Goal: Task Accomplishment & Management: Manage account settings

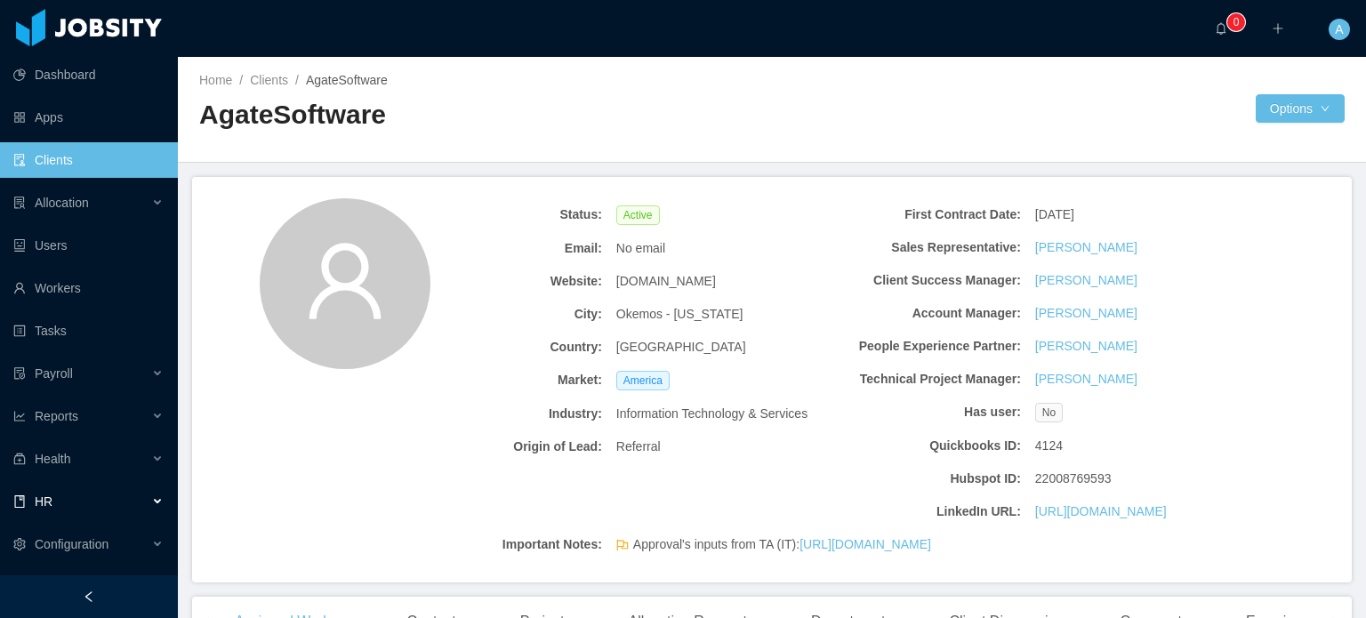
click at [157, 499] on div "HR" at bounding box center [89, 502] width 178 height 36
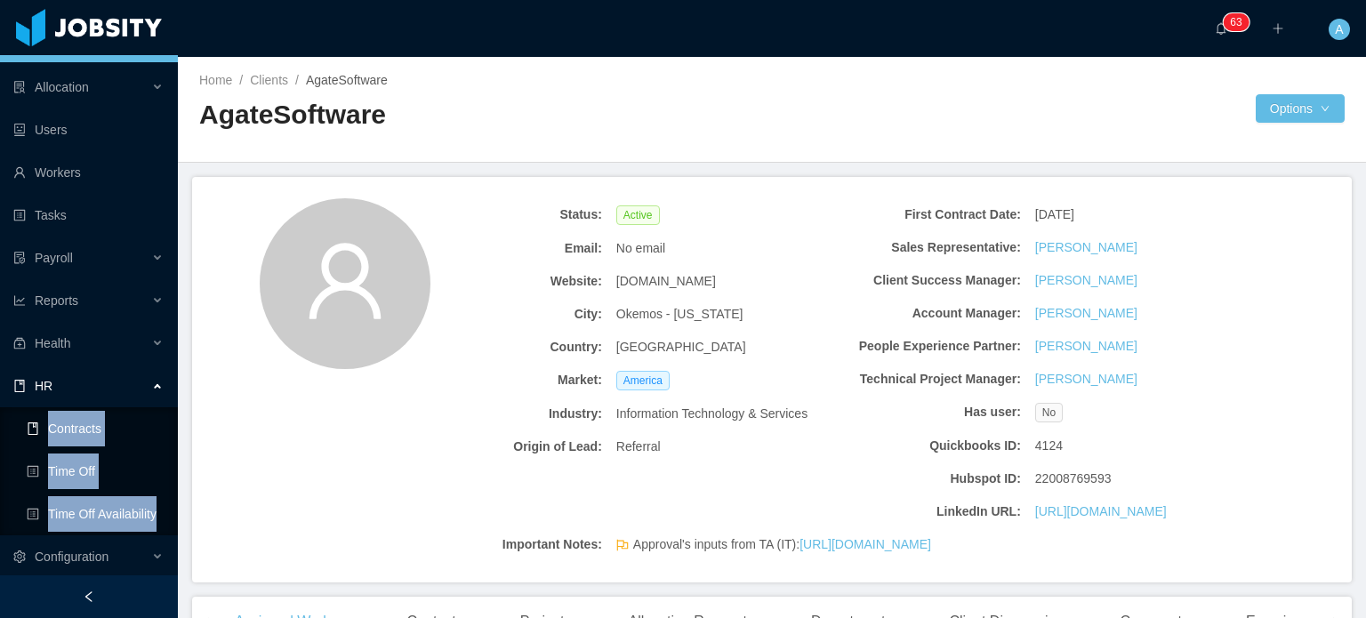
scroll to position [117, 0]
click at [111, 373] on div "HR" at bounding box center [89, 384] width 178 height 36
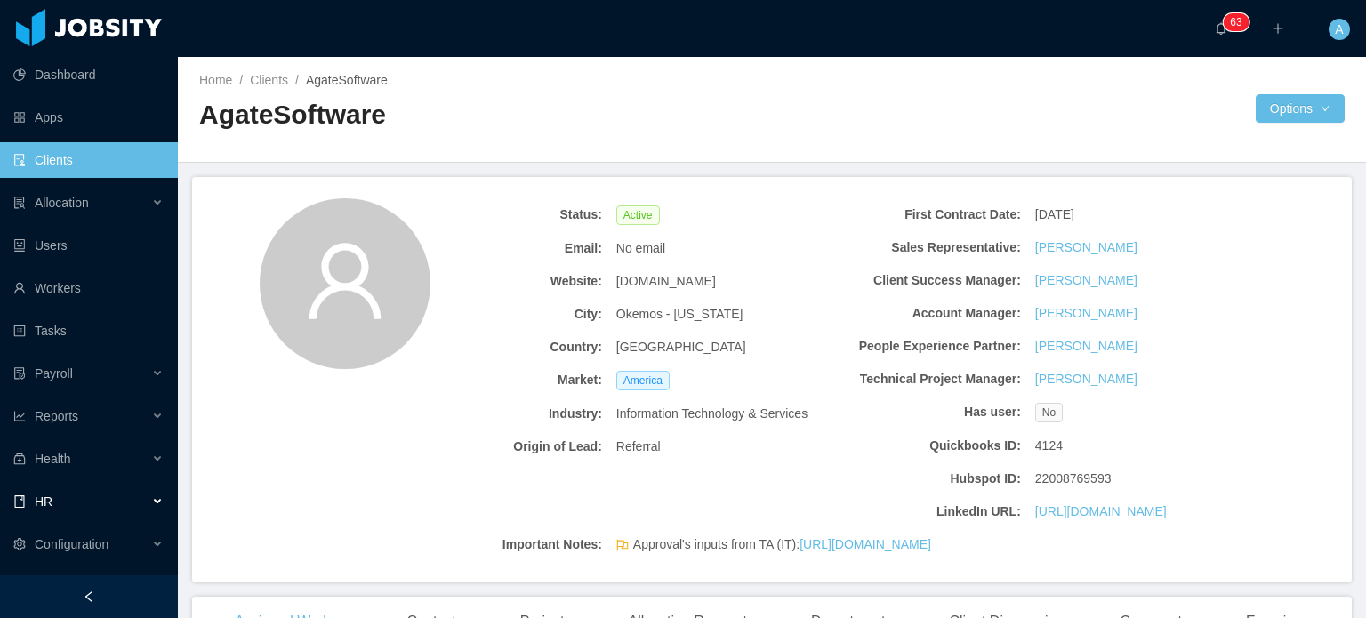
click at [110, 501] on div "HR" at bounding box center [89, 502] width 178 height 36
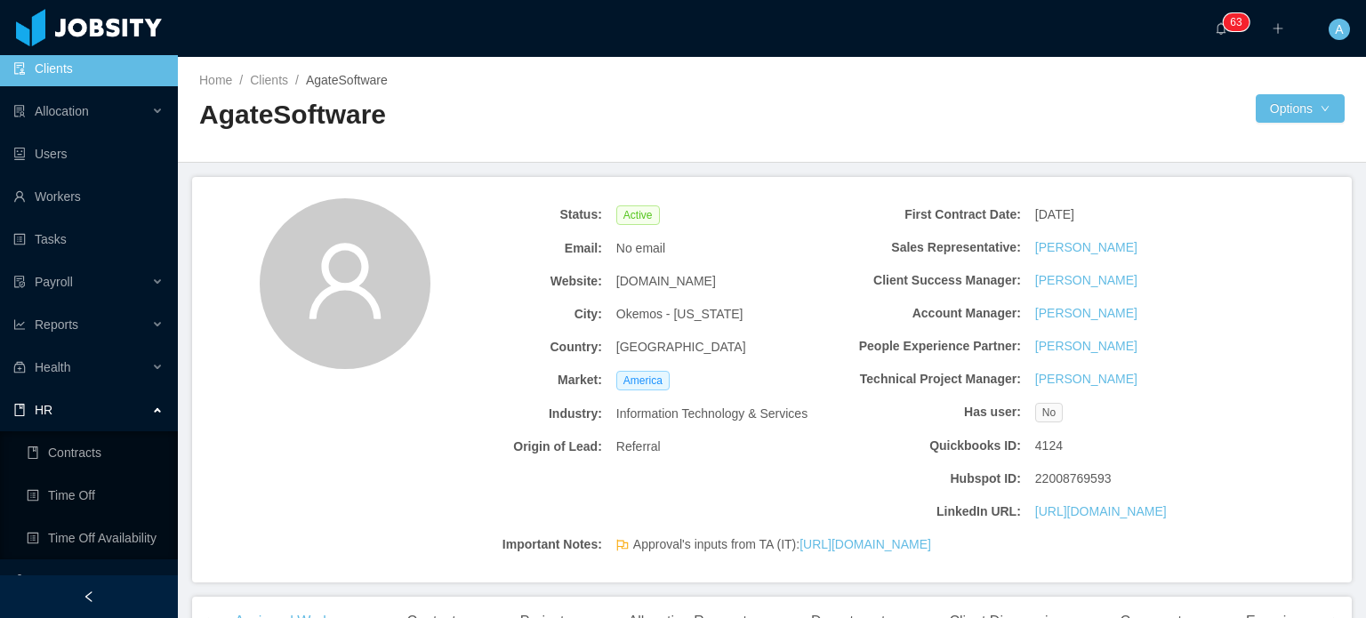
scroll to position [117, 0]
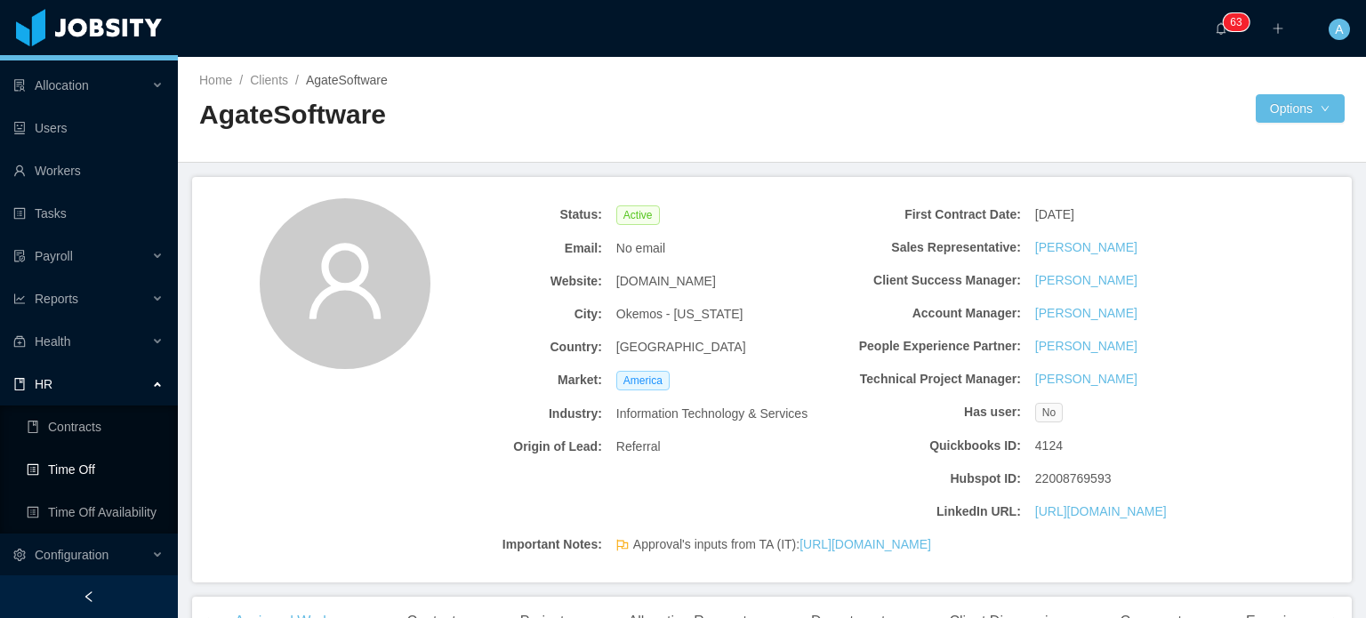
click at [85, 472] on link "Time Off" at bounding box center [95, 470] width 137 height 36
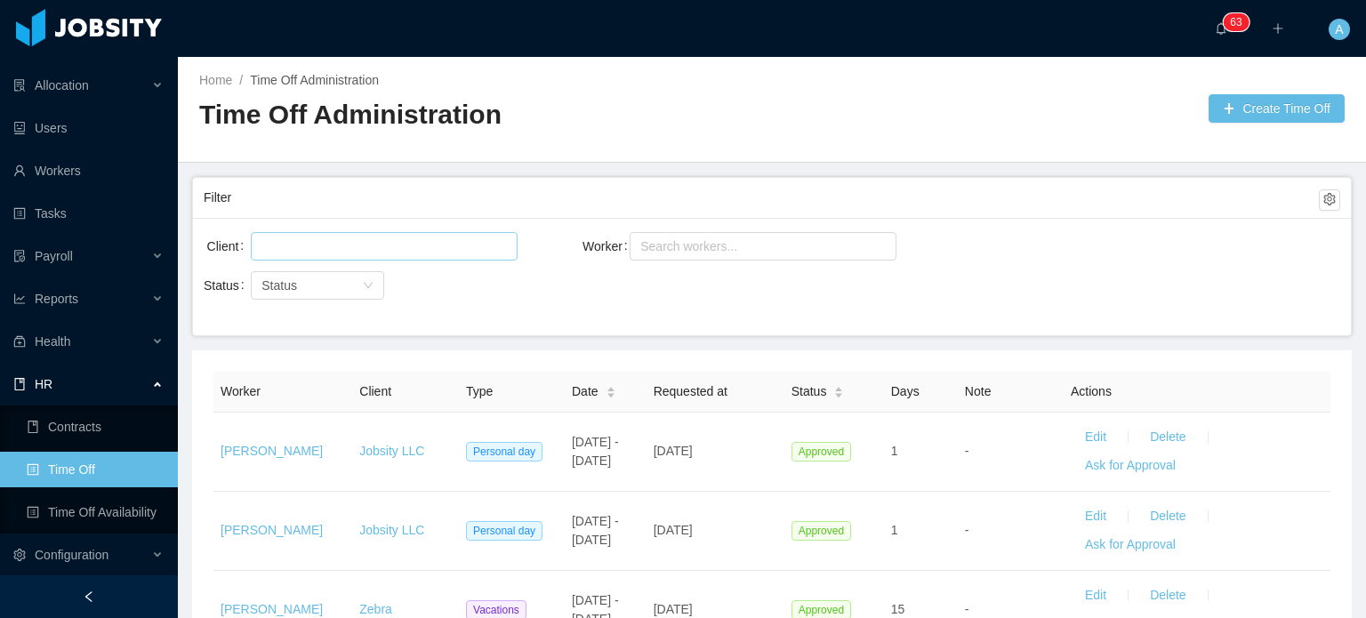
click at [397, 259] on div at bounding box center [384, 246] width 267 height 28
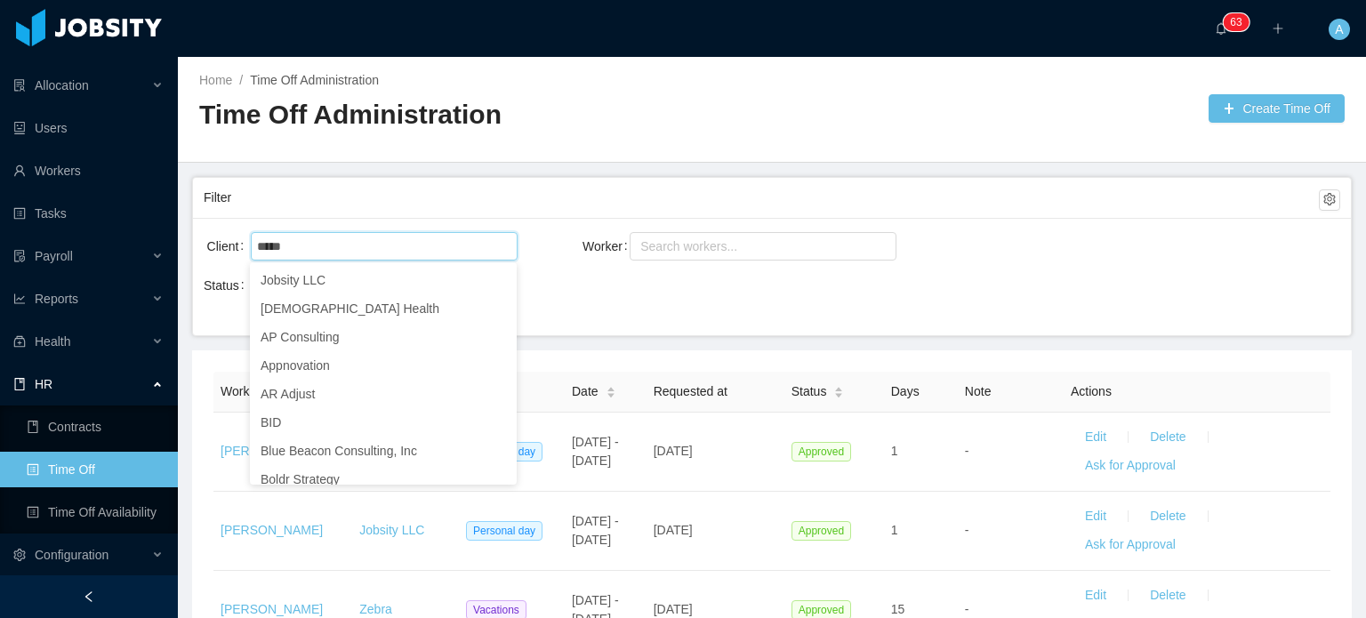
type input "*****"
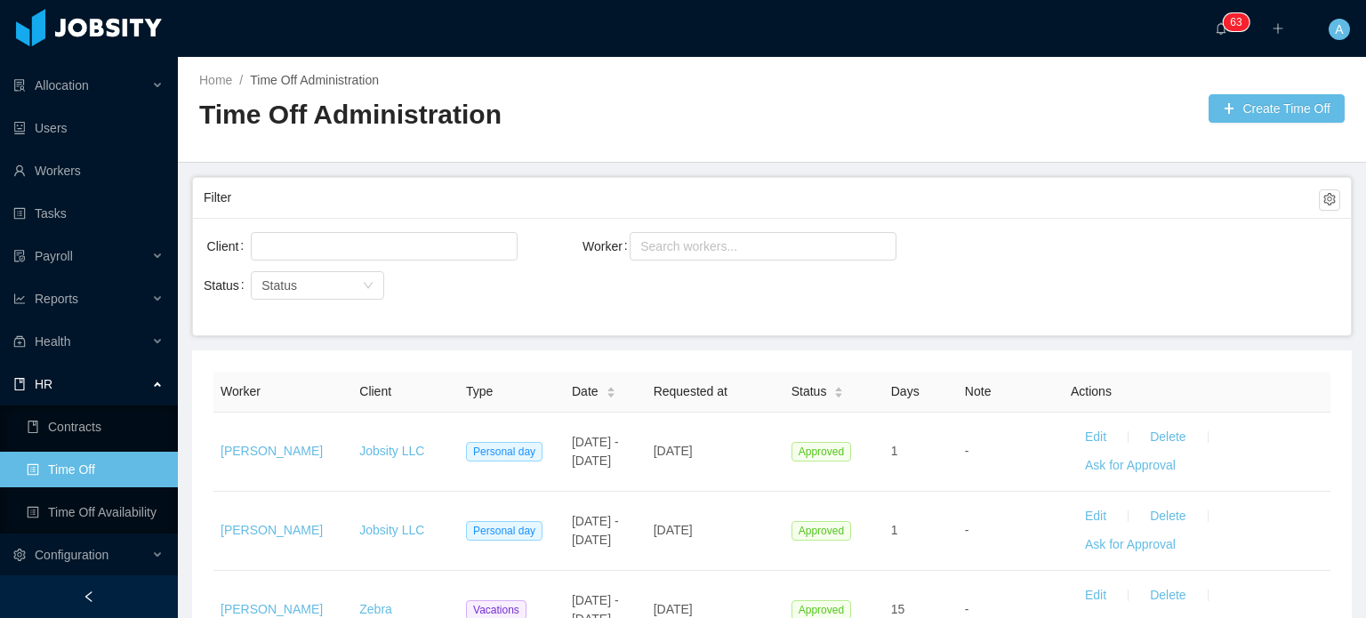
click at [382, 198] on div "Filter" at bounding box center [761, 197] width 1115 height 33
click at [369, 247] on div at bounding box center [381, 246] width 251 height 27
type input "***"
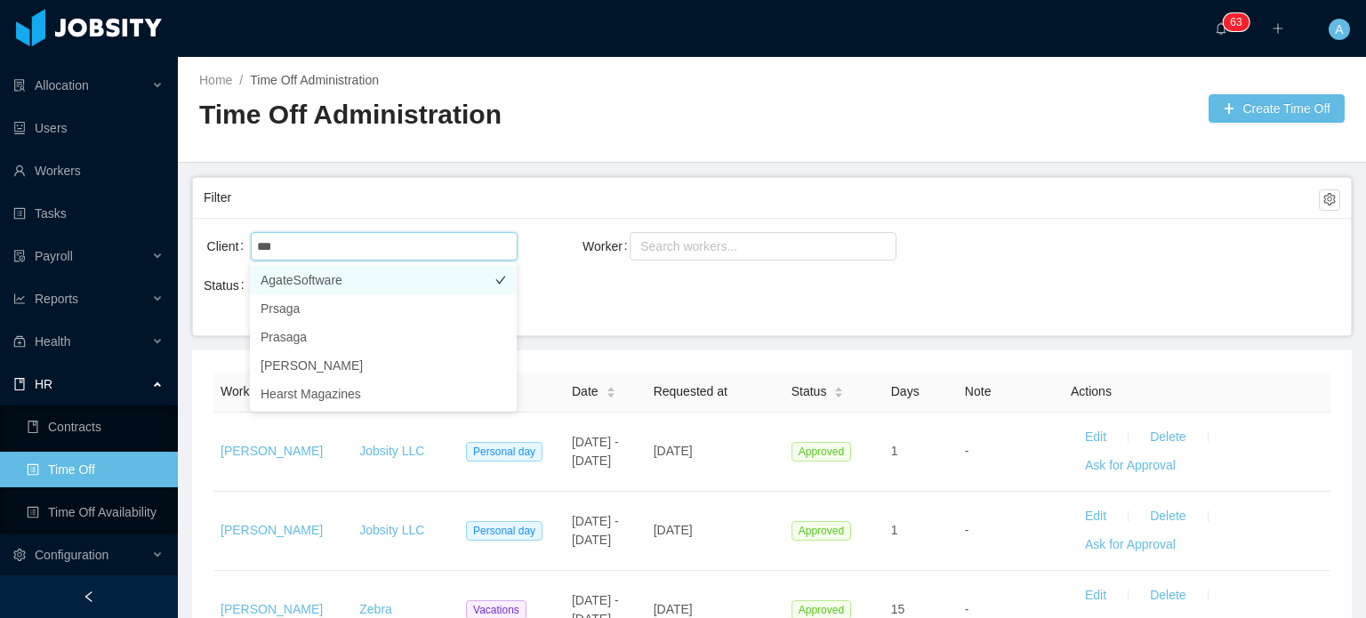
click at [342, 277] on li "AgateSoftware" at bounding box center [383, 280] width 267 height 28
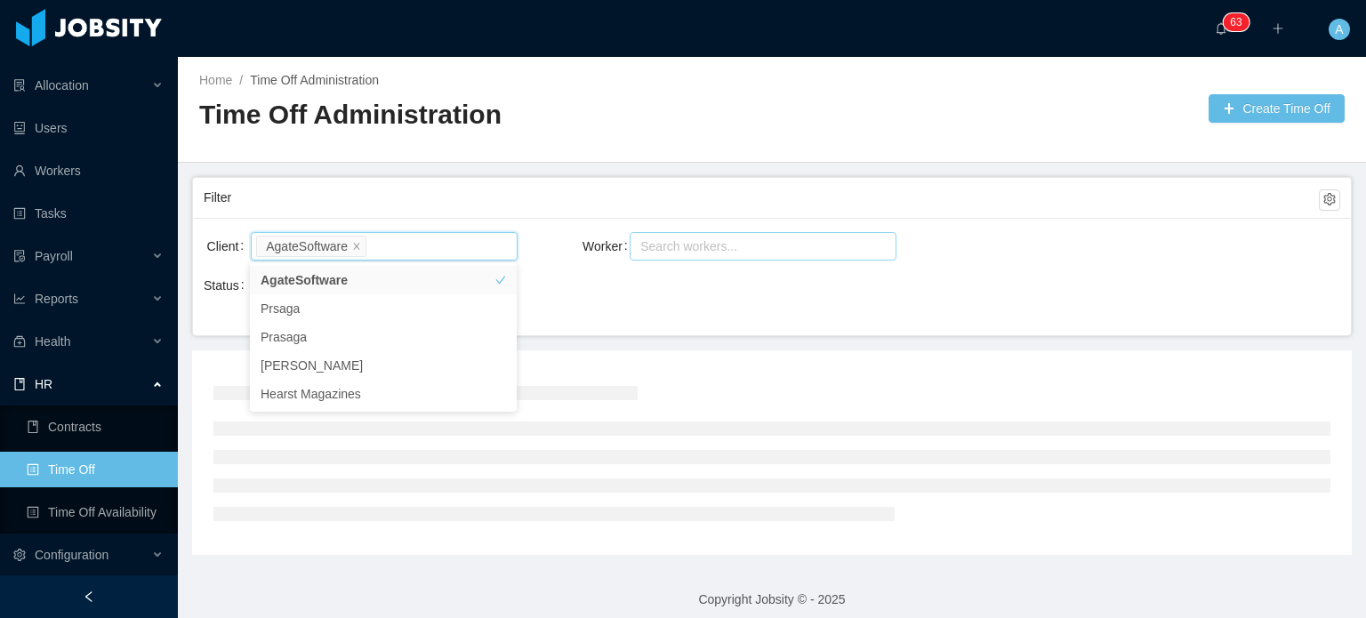
click at [751, 239] on div "Search workers..." at bounding box center [754, 246] width 229 height 18
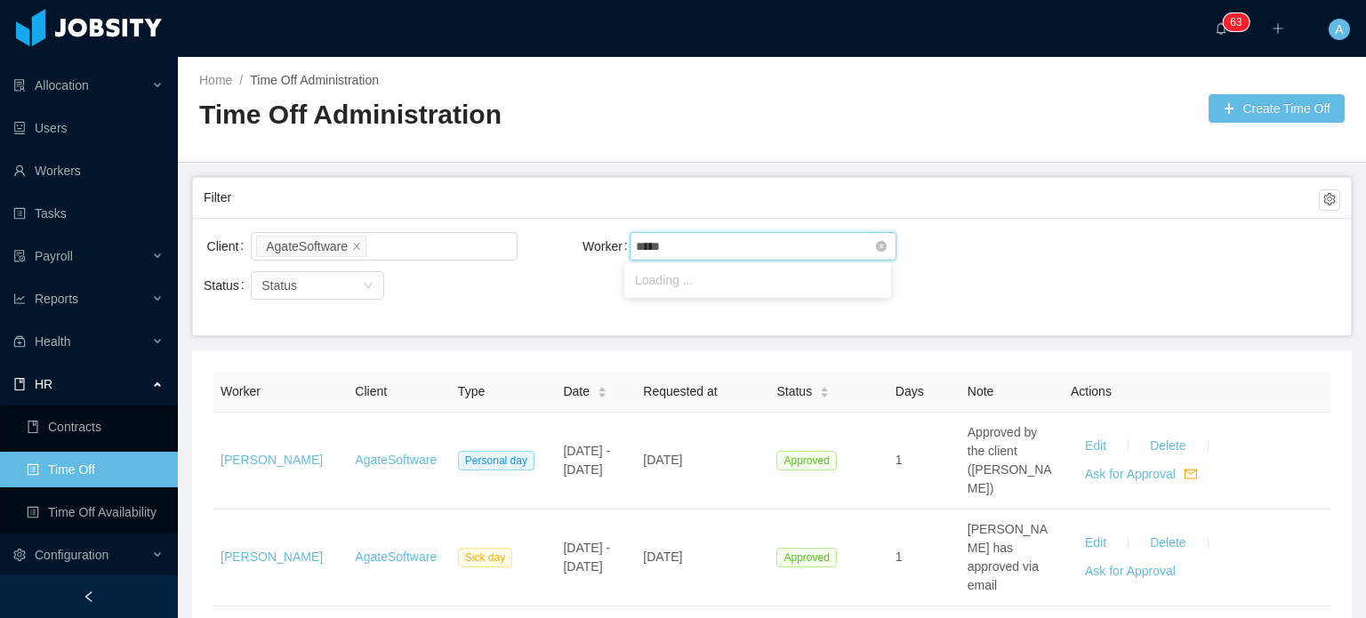
type input "******"
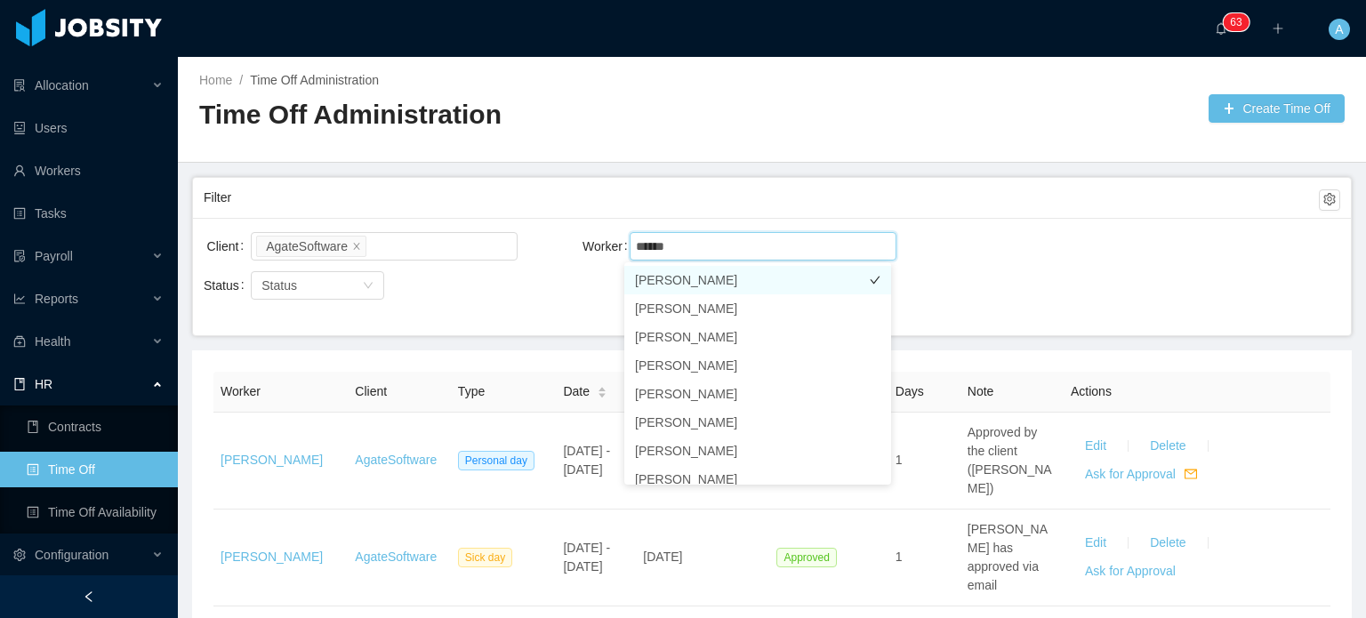
click at [792, 277] on li "Joshua Platero" at bounding box center [757, 280] width 267 height 28
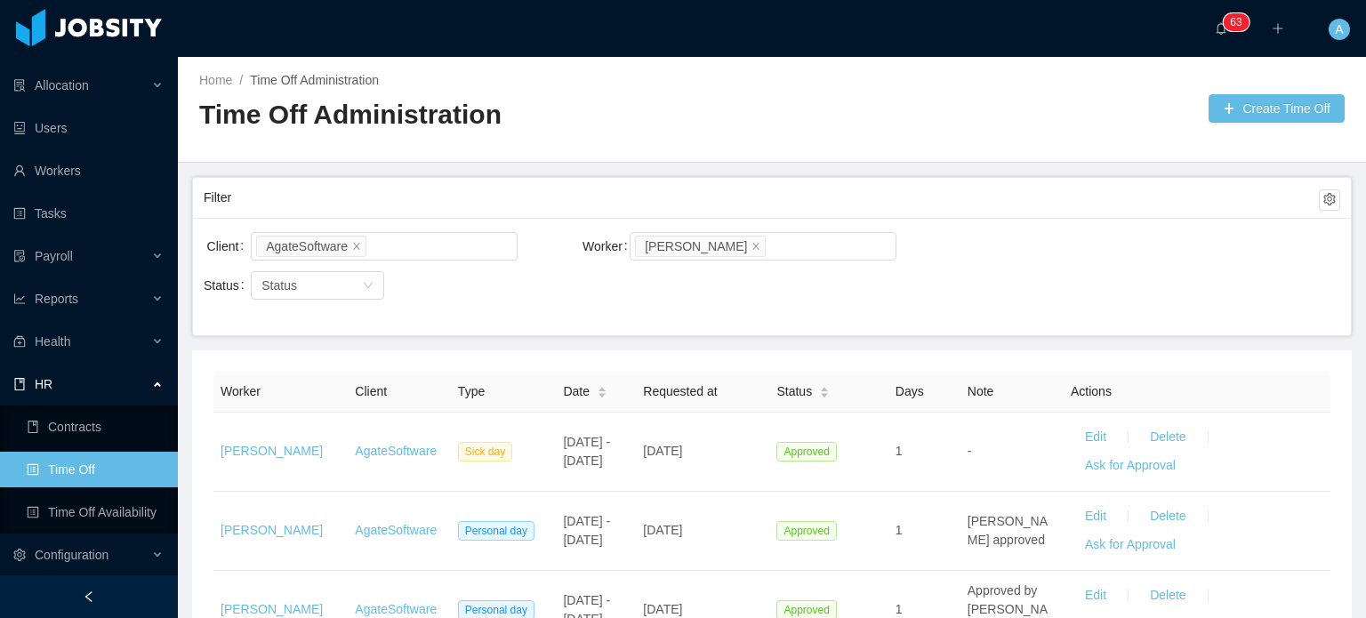
click at [927, 245] on div "Worker Search workers... Joshua Platero" at bounding box center [771, 247] width 379 height 36
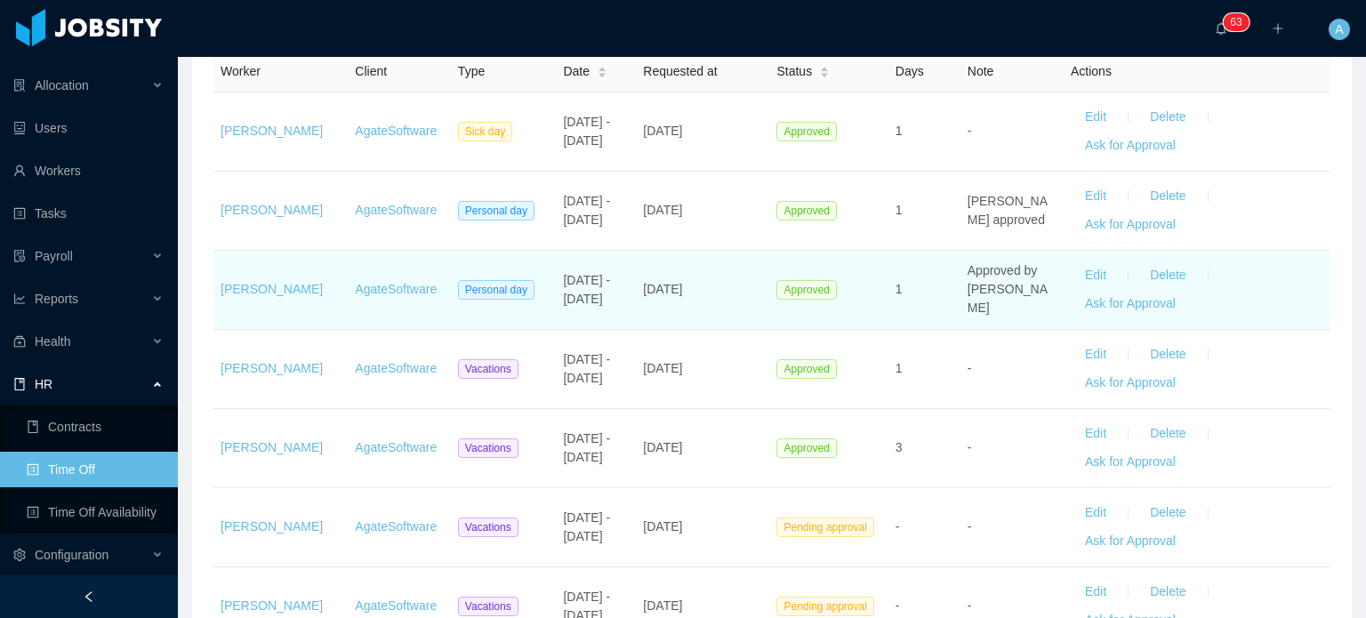
scroll to position [534, 0]
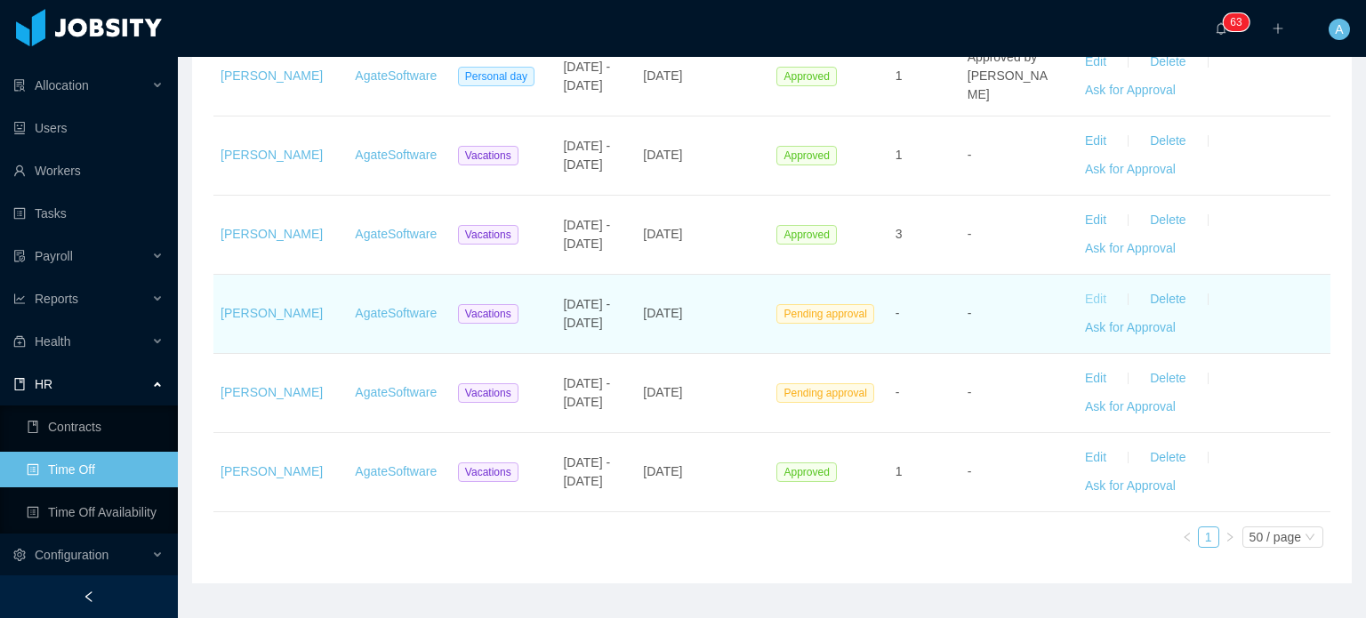
click at [1075, 301] on button "Edit" at bounding box center [1096, 299] width 50 height 28
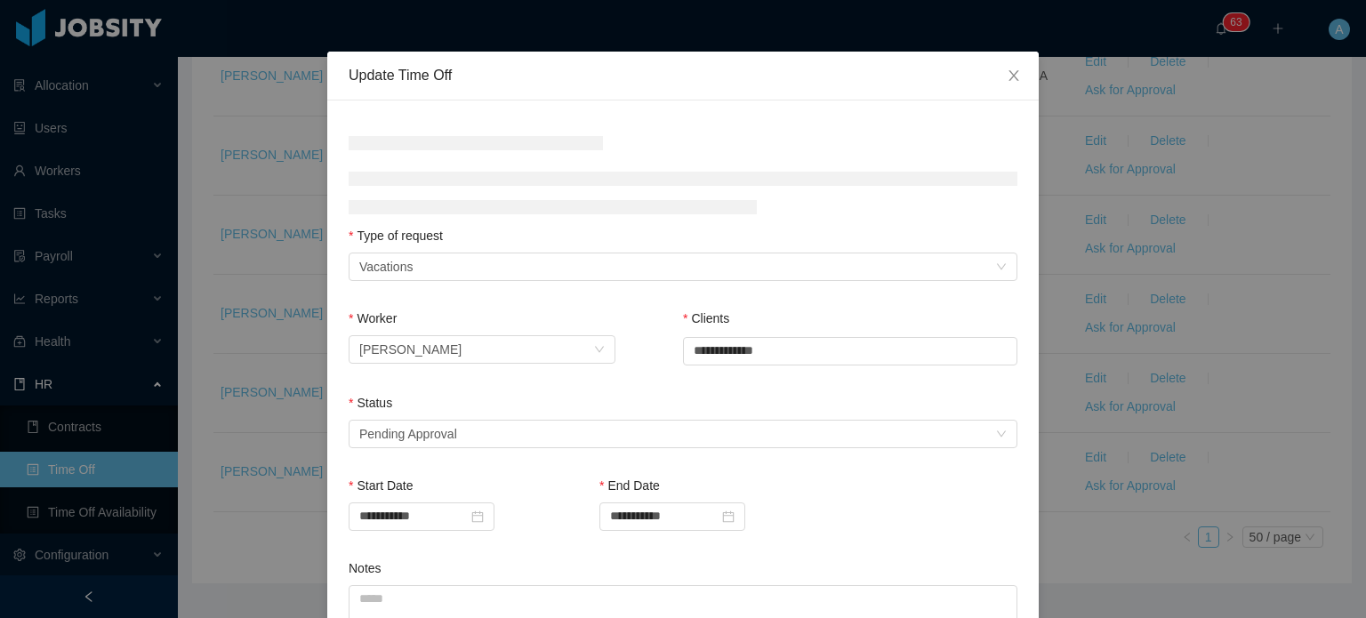
scroll to position [89, 0]
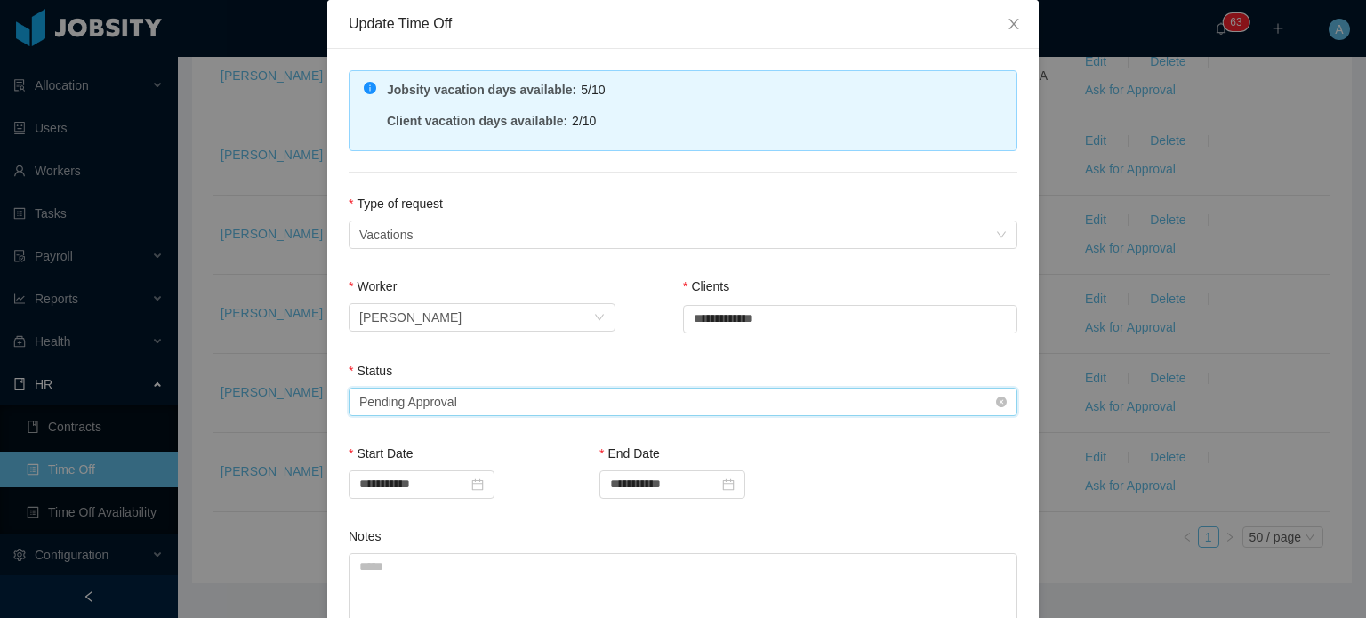
click at [516, 398] on div "Select status Pending Approval" at bounding box center [677, 402] width 636 height 27
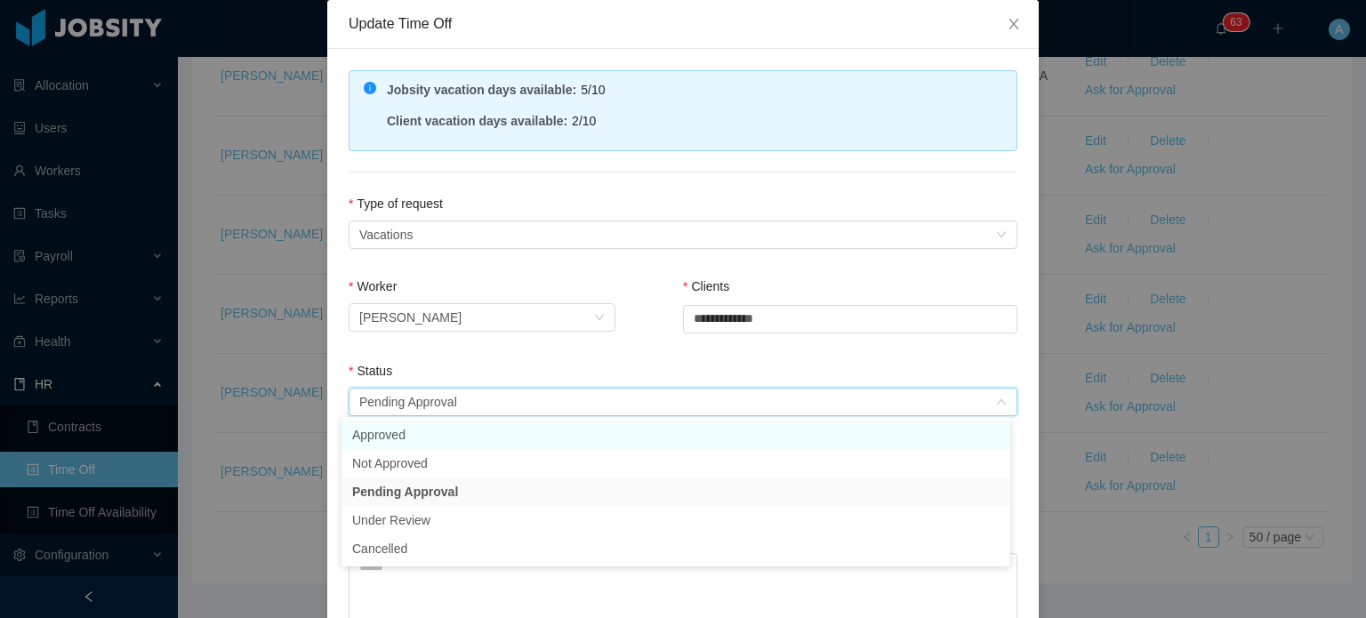
click at [452, 437] on li "Approved" at bounding box center [675, 435] width 669 height 28
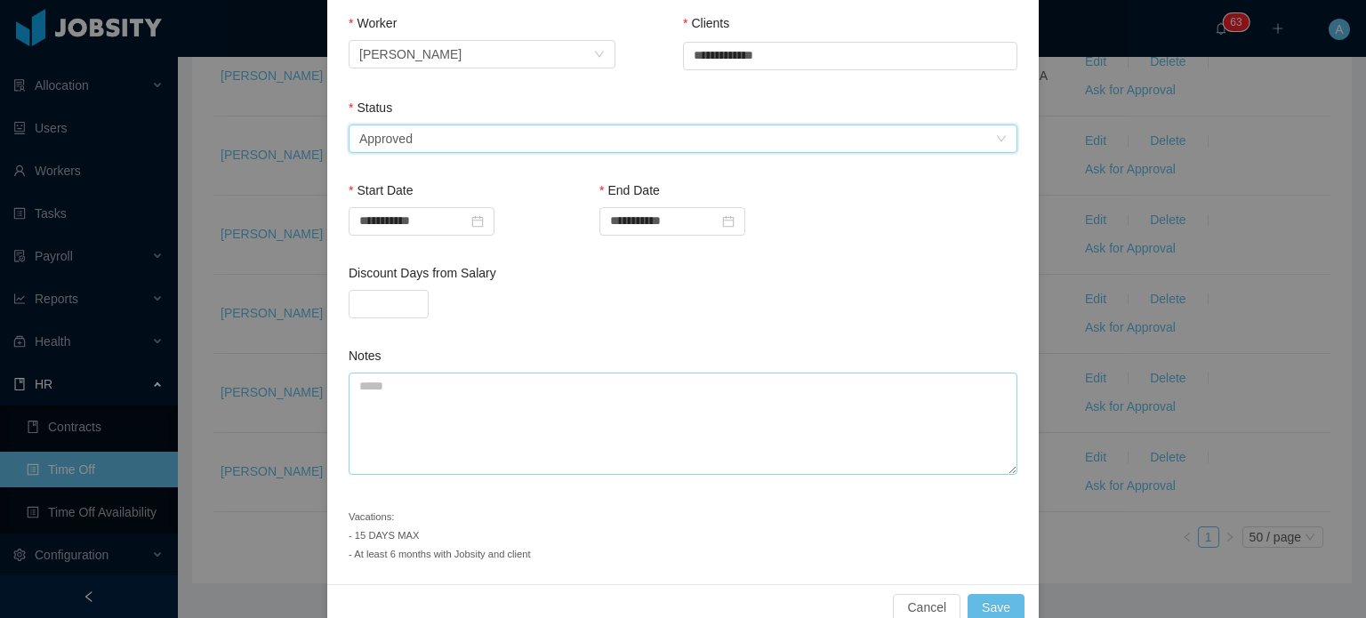
scroll to position [384, 0]
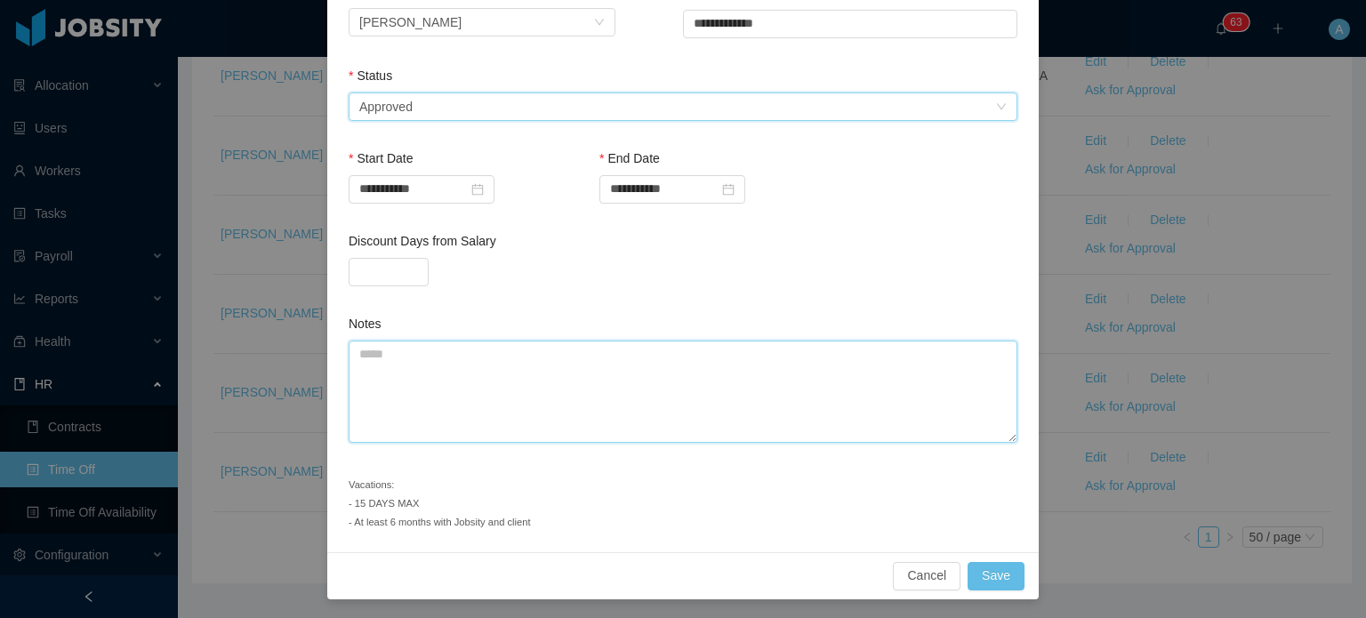
click at [518, 353] on textarea "Notes" at bounding box center [683, 392] width 669 height 102
type textarea "**********"
click at [1000, 575] on button "Save" at bounding box center [996, 575] width 57 height 28
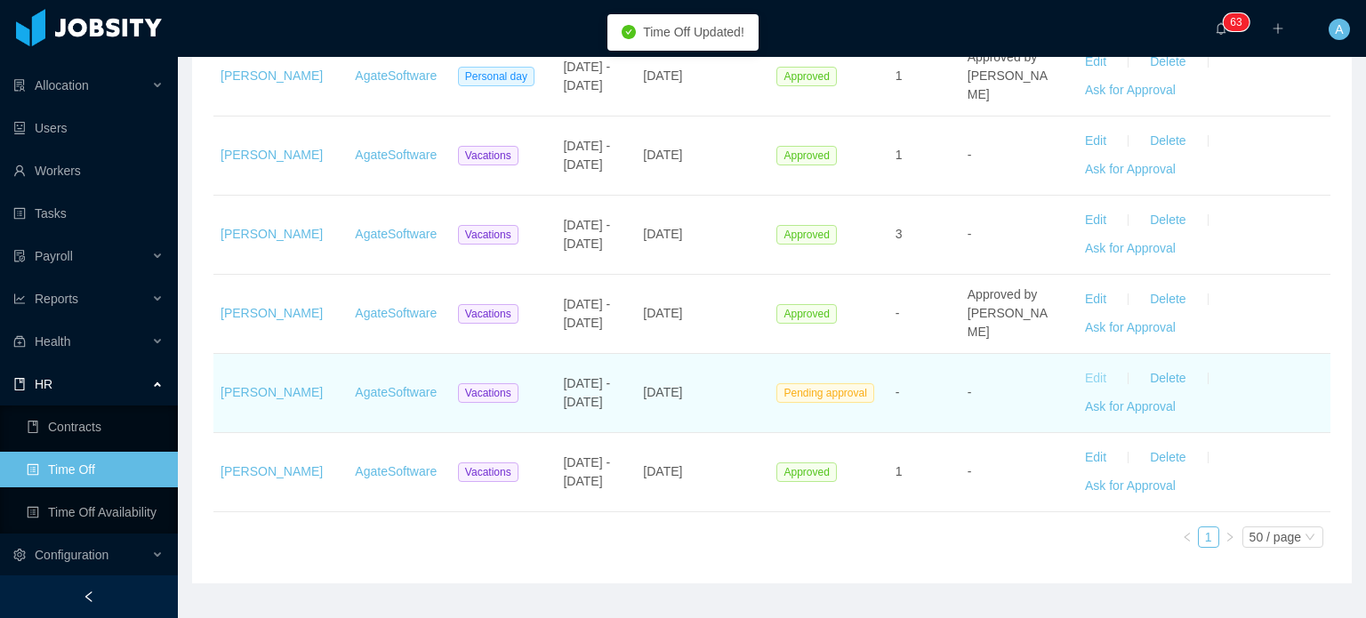
click at [1074, 381] on button "Edit" at bounding box center [1096, 379] width 50 height 28
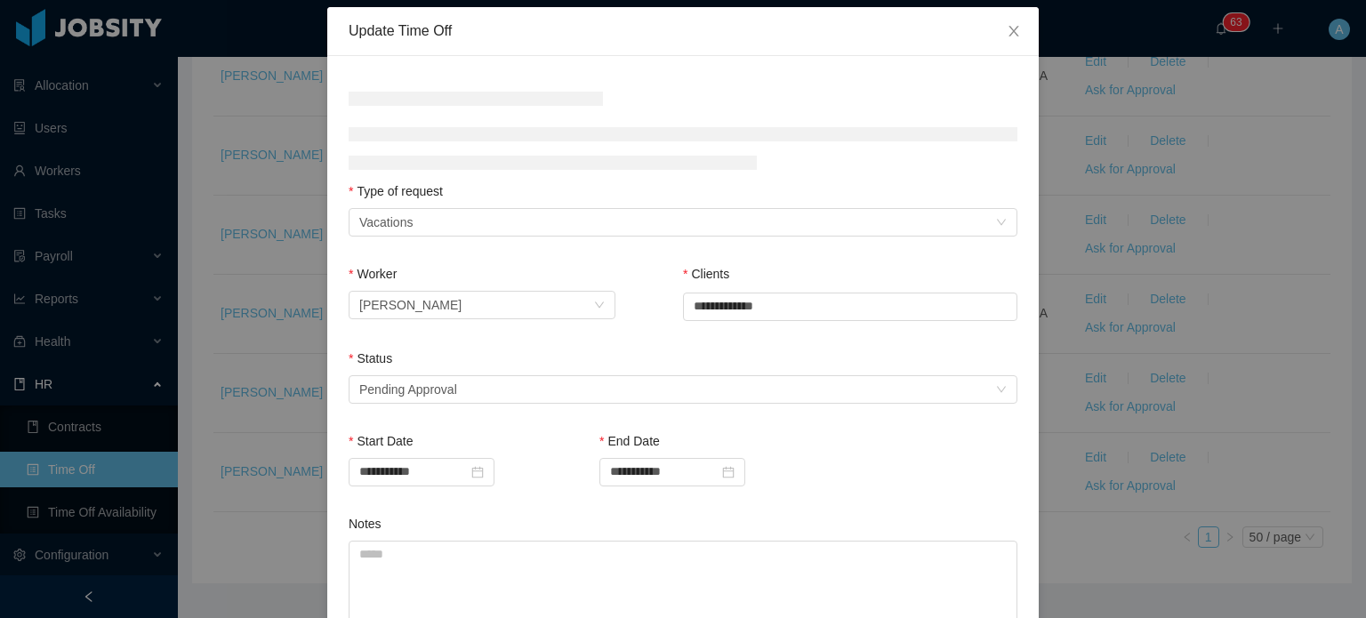
scroll to position [89, 0]
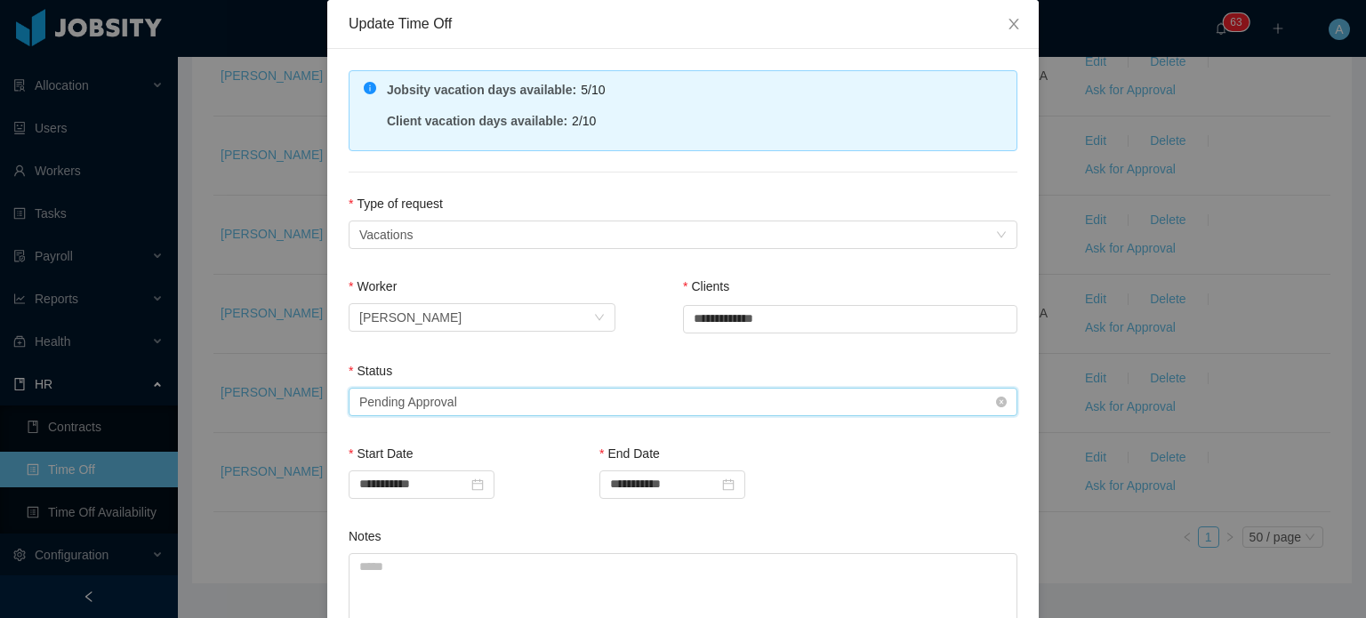
click at [825, 404] on div "Select status Pending Approval" at bounding box center [677, 402] width 636 height 27
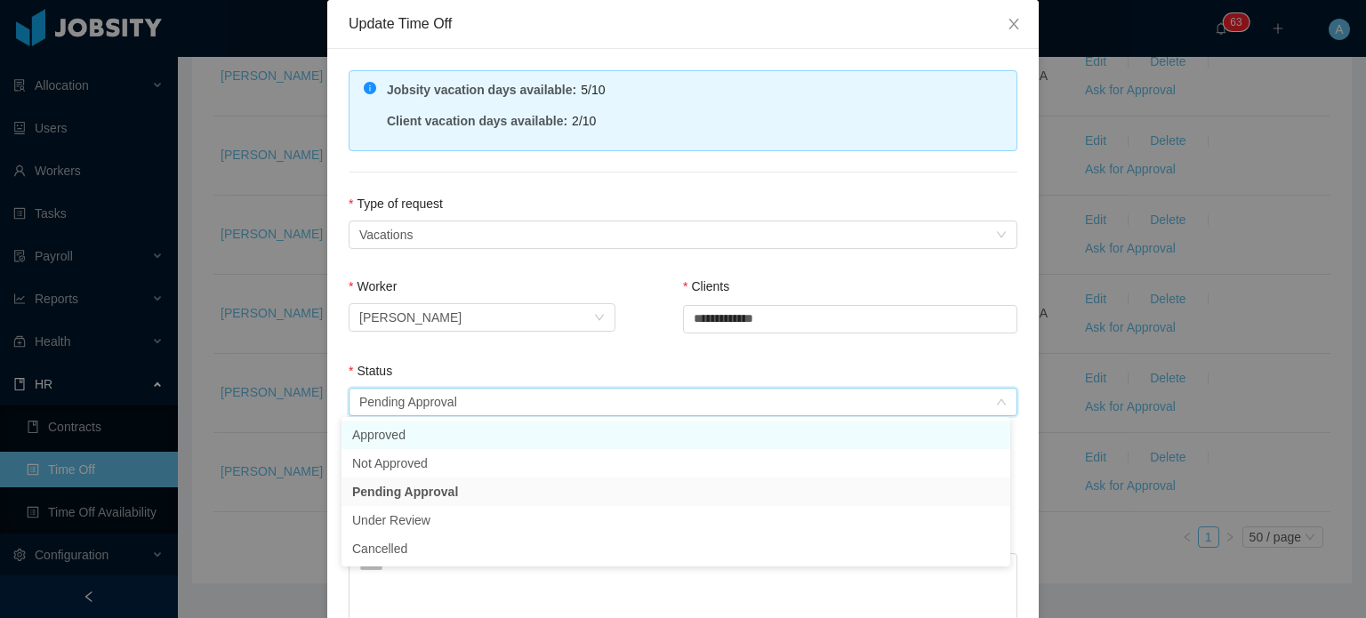
click at [451, 438] on li "Approved" at bounding box center [675, 435] width 669 height 28
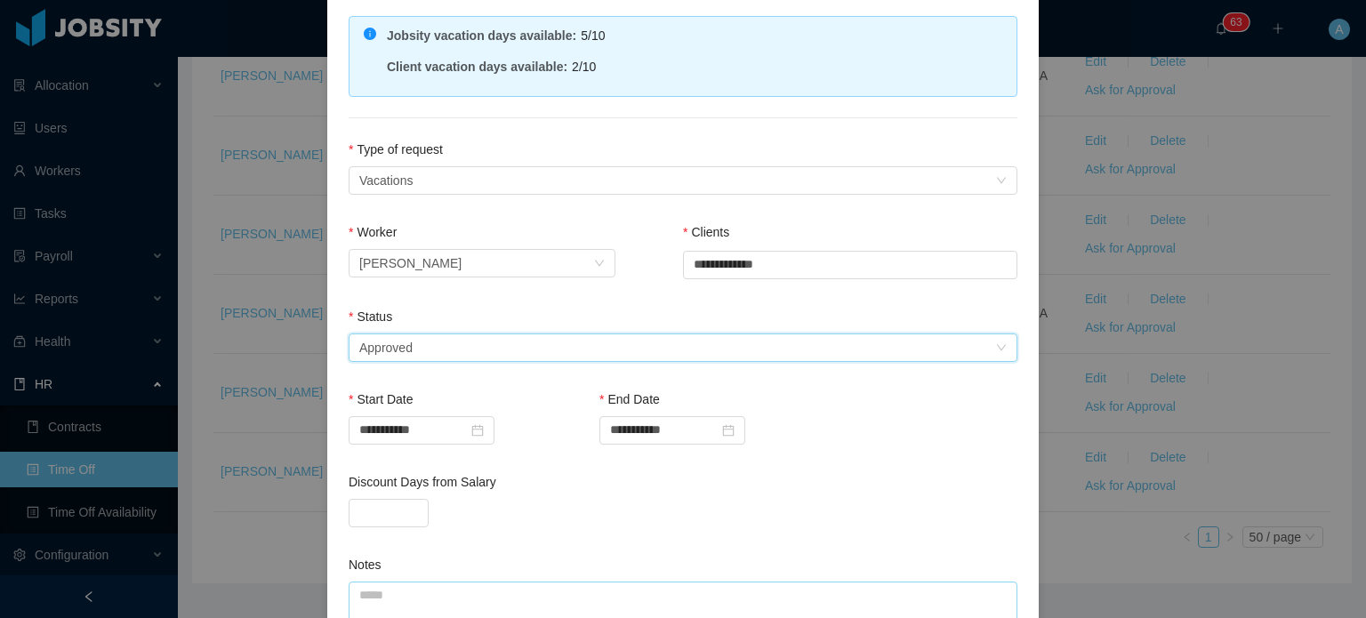
scroll to position [384, 0]
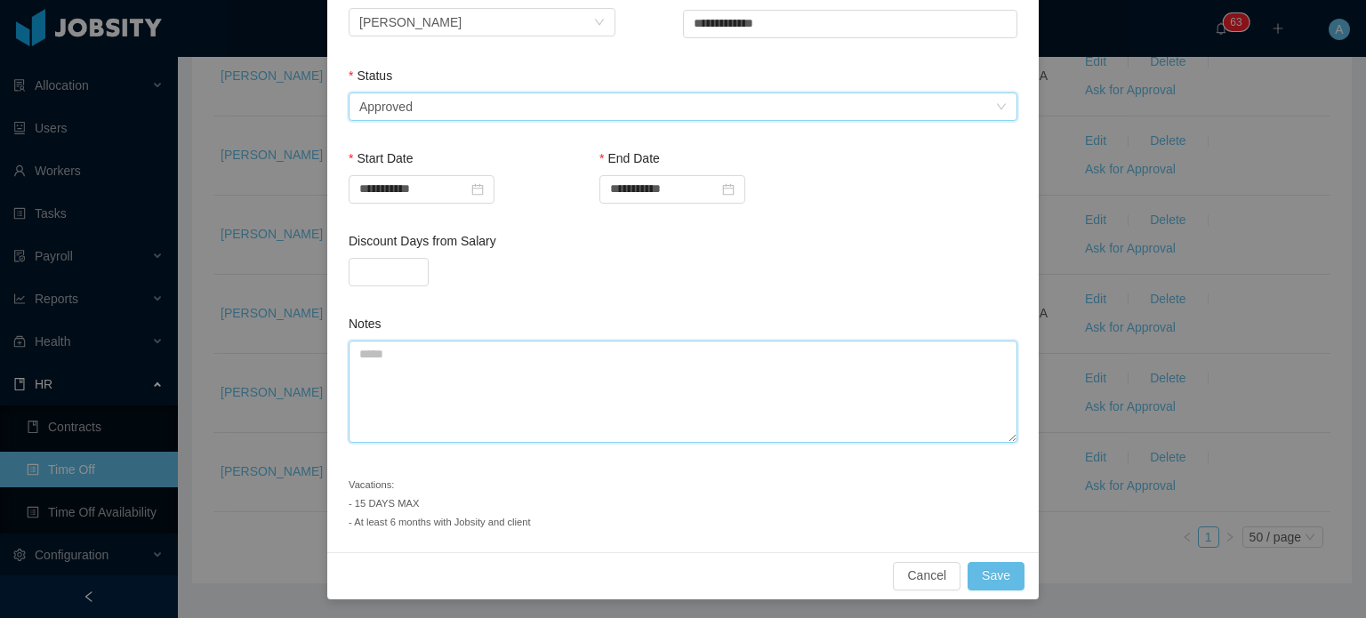
click at [689, 428] on textarea "Notes" at bounding box center [683, 392] width 669 height 102
type textarea "**********"
click at [984, 579] on button "Save" at bounding box center [996, 575] width 57 height 28
